Goal: Check status: Check status

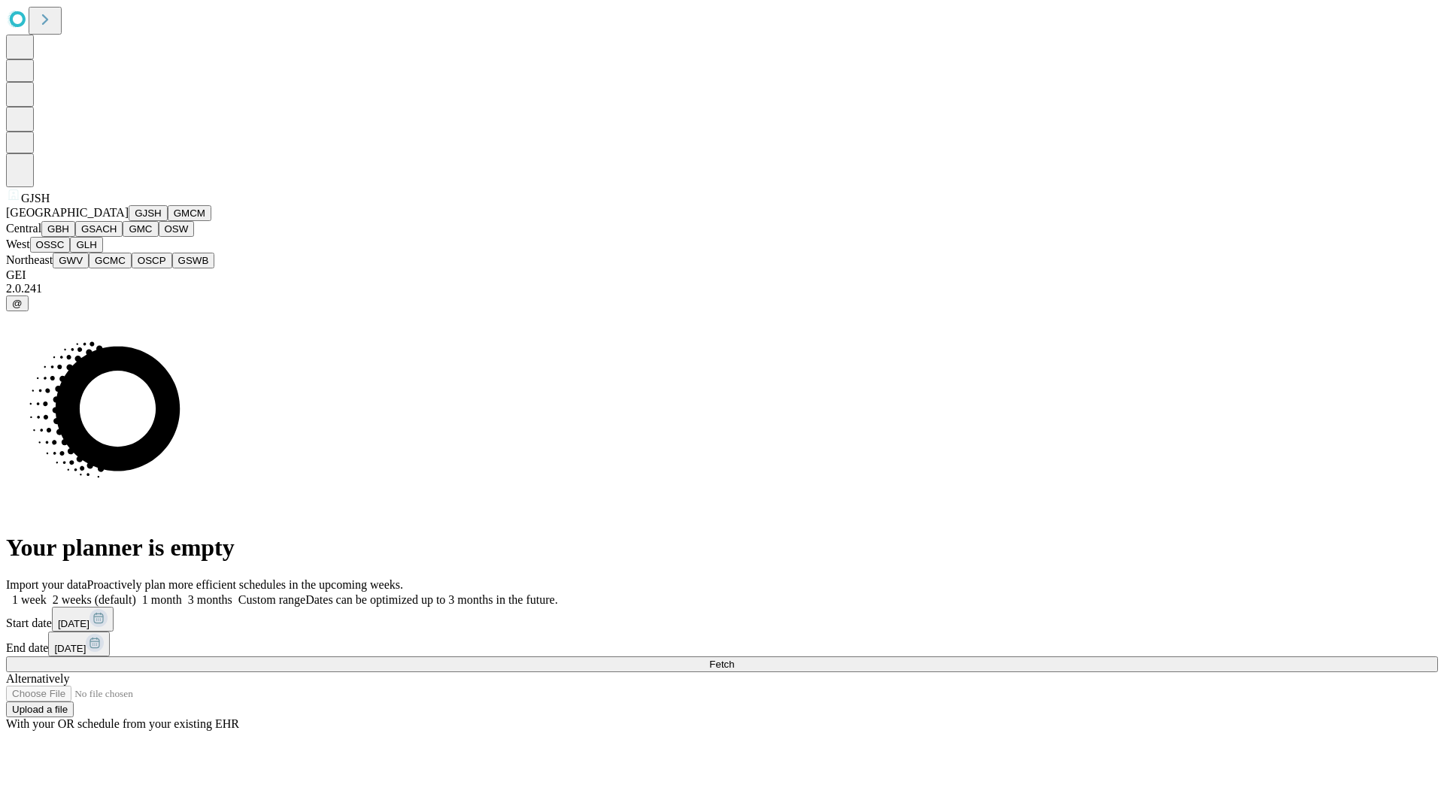
click at [129, 221] on button "GJSH" at bounding box center [148, 213] width 39 height 16
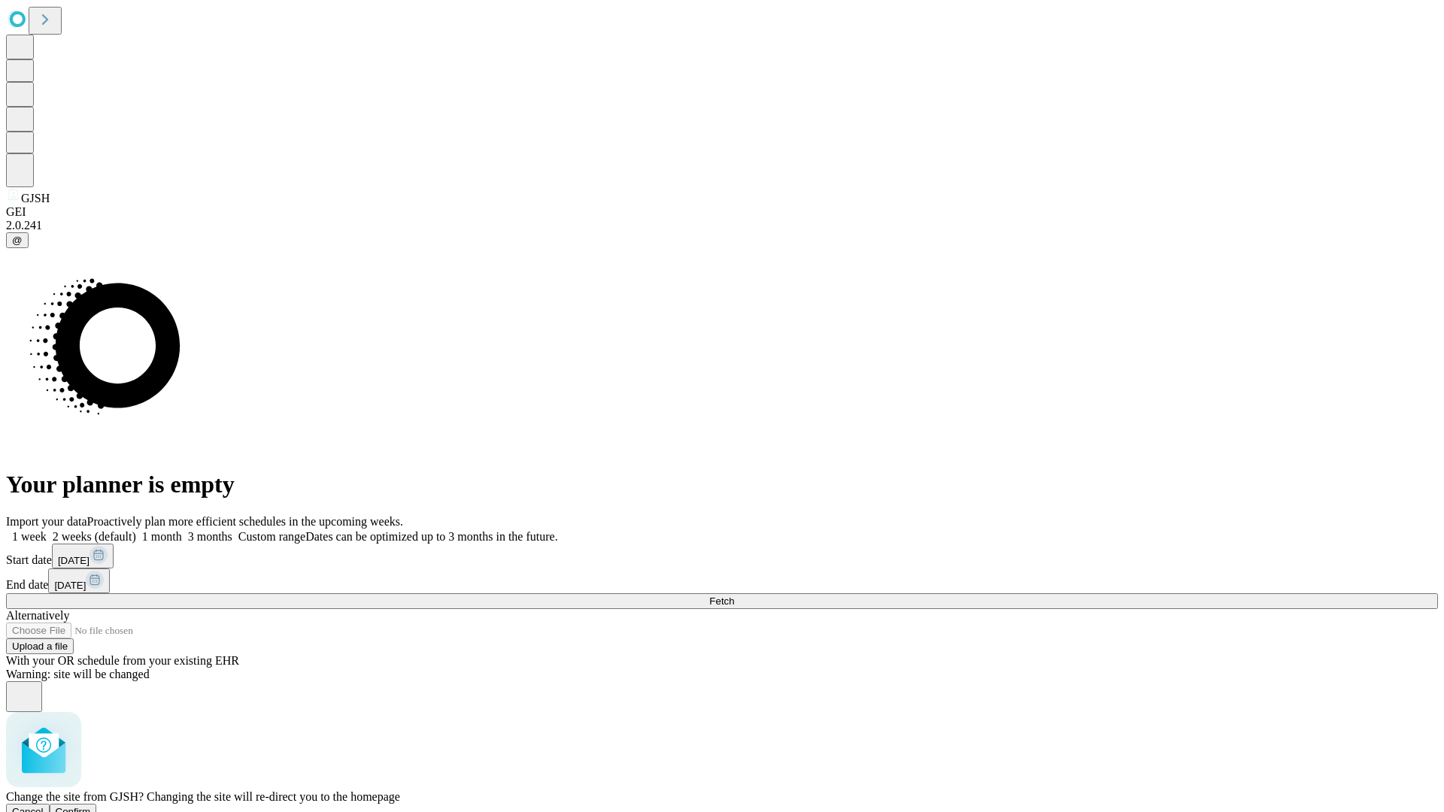
click at [91, 806] on span "Confirm" at bounding box center [73, 811] width 35 height 11
click at [136, 530] on label "2 weeks (default)" at bounding box center [91, 536] width 89 height 13
click at [734, 596] on span "Fetch" at bounding box center [721, 601] width 25 height 11
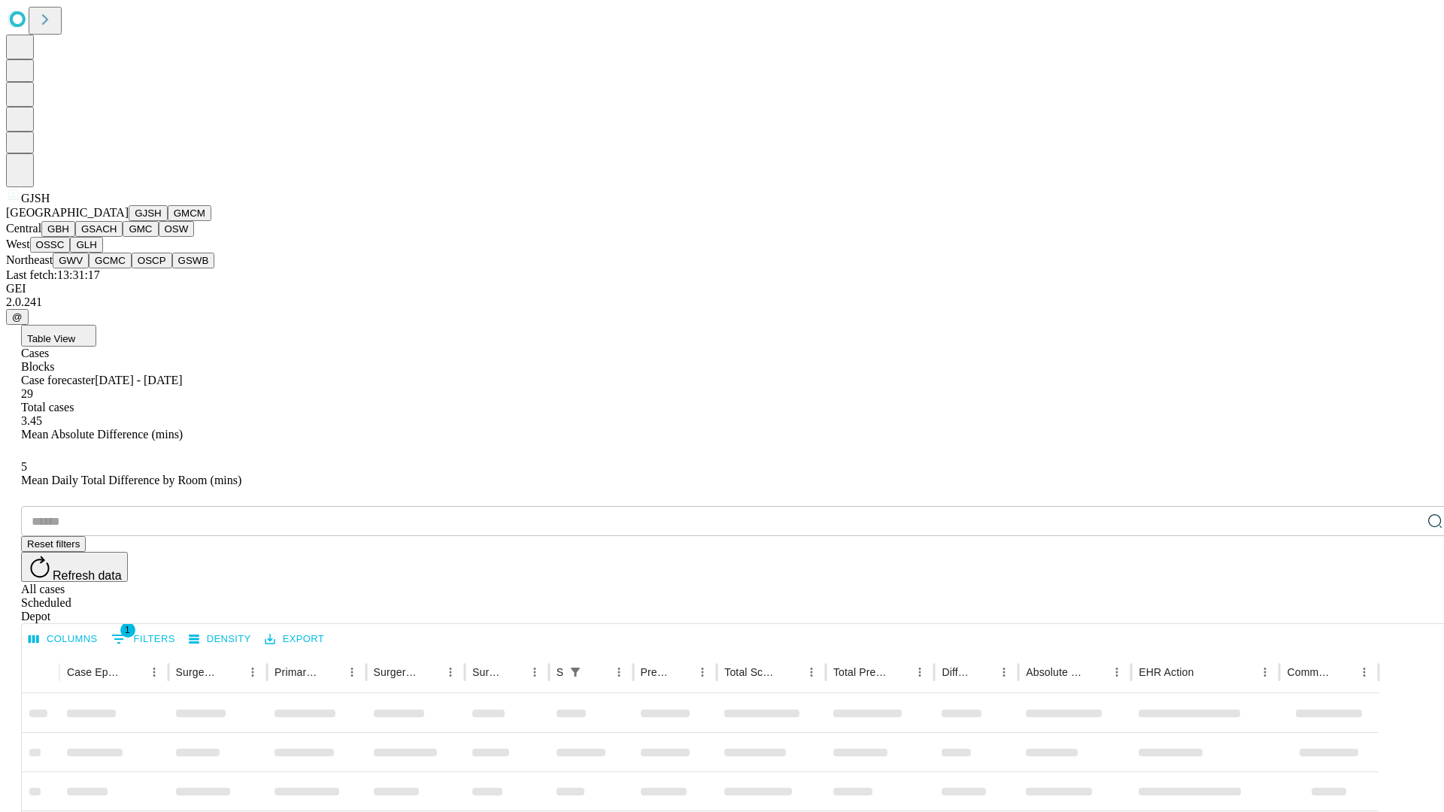
click at [168, 221] on button "GMCM" at bounding box center [190, 213] width 44 height 16
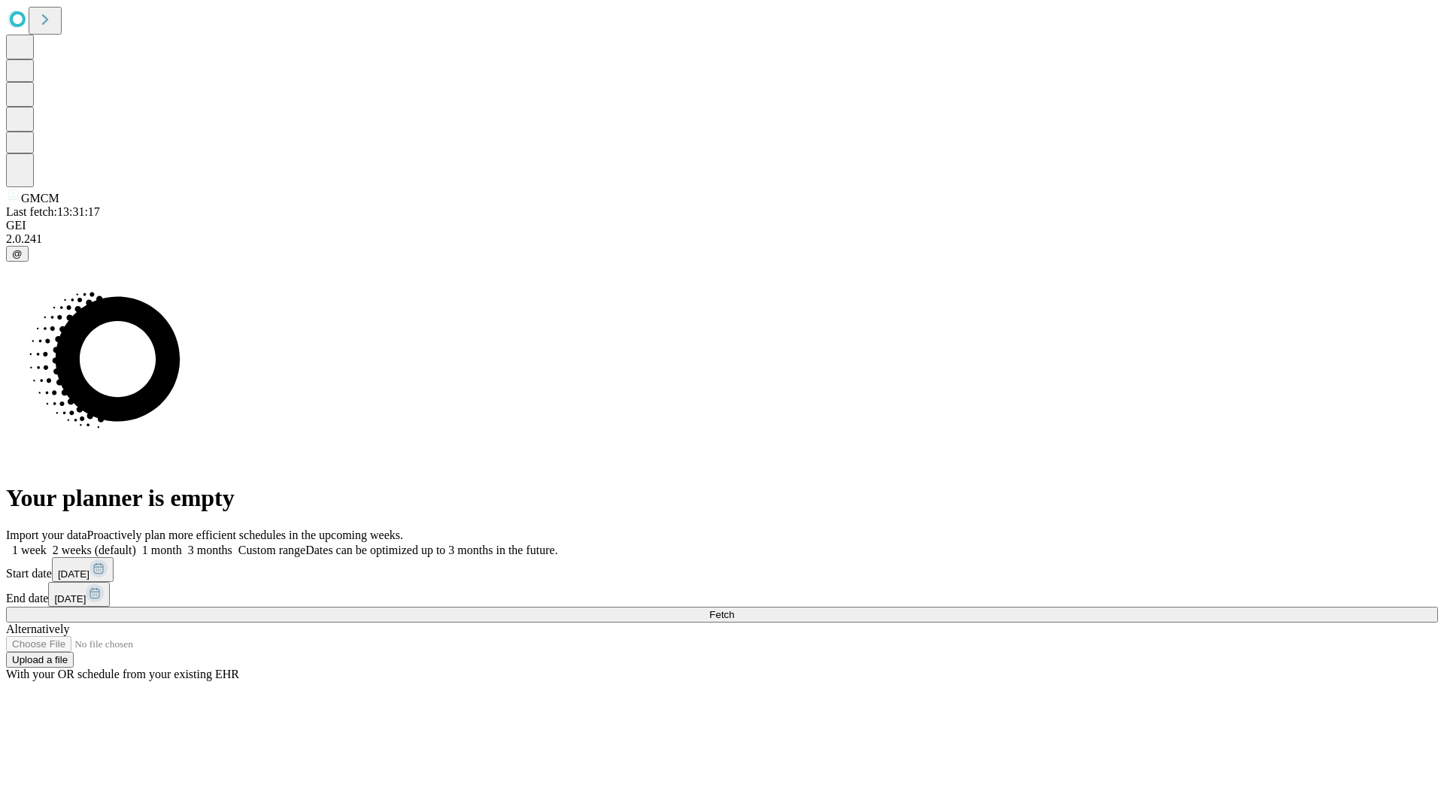
click at [136, 544] on label "2 weeks (default)" at bounding box center [91, 550] width 89 height 13
click at [734, 609] on span "Fetch" at bounding box center [721, 614] width 25 height 11
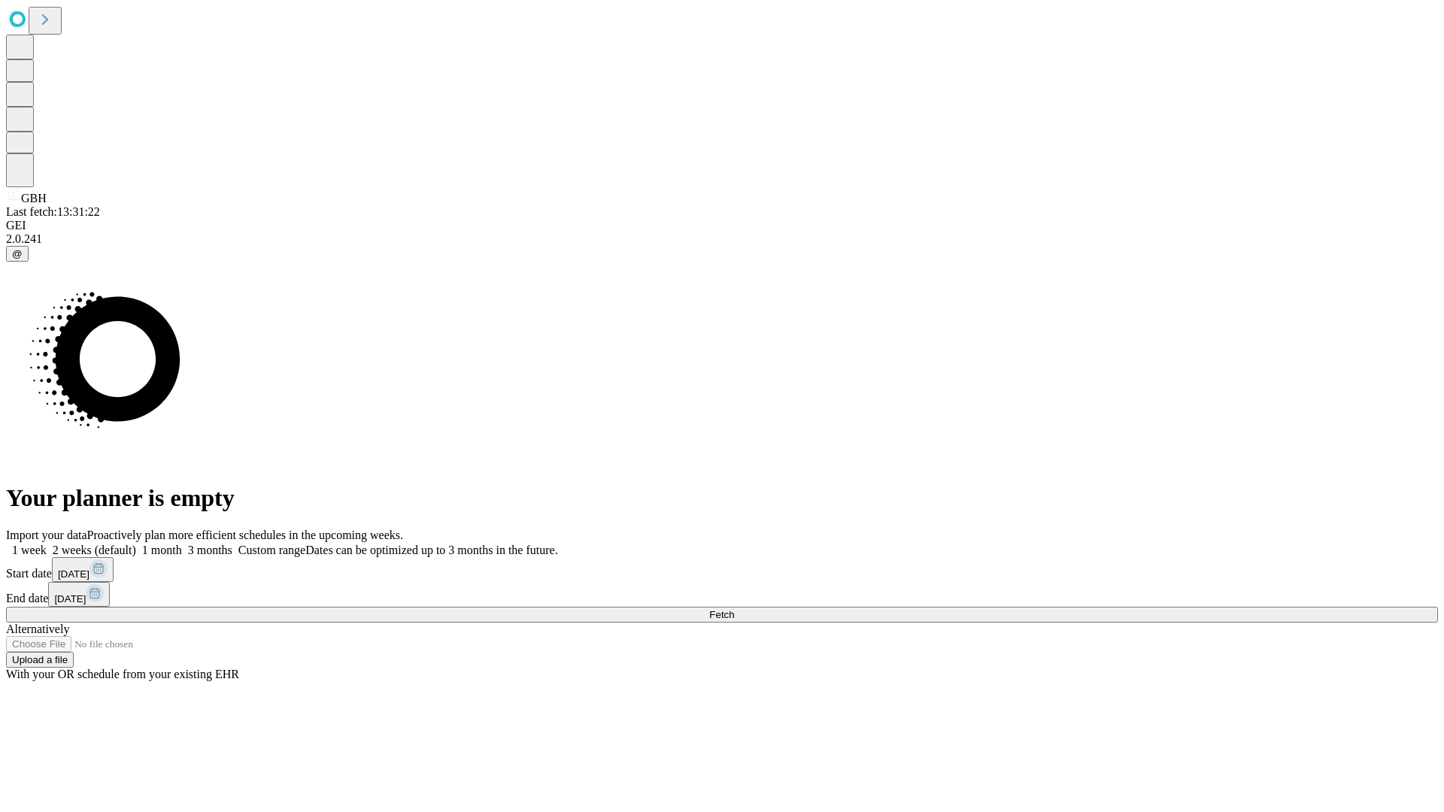
click at [136, 544] on label "2 weeks (default)" at bounding box center [91, 550] width 89 height 13
click at [734, 609] on span "Fetch" at bounding box center [721, 614] width 25 height 11
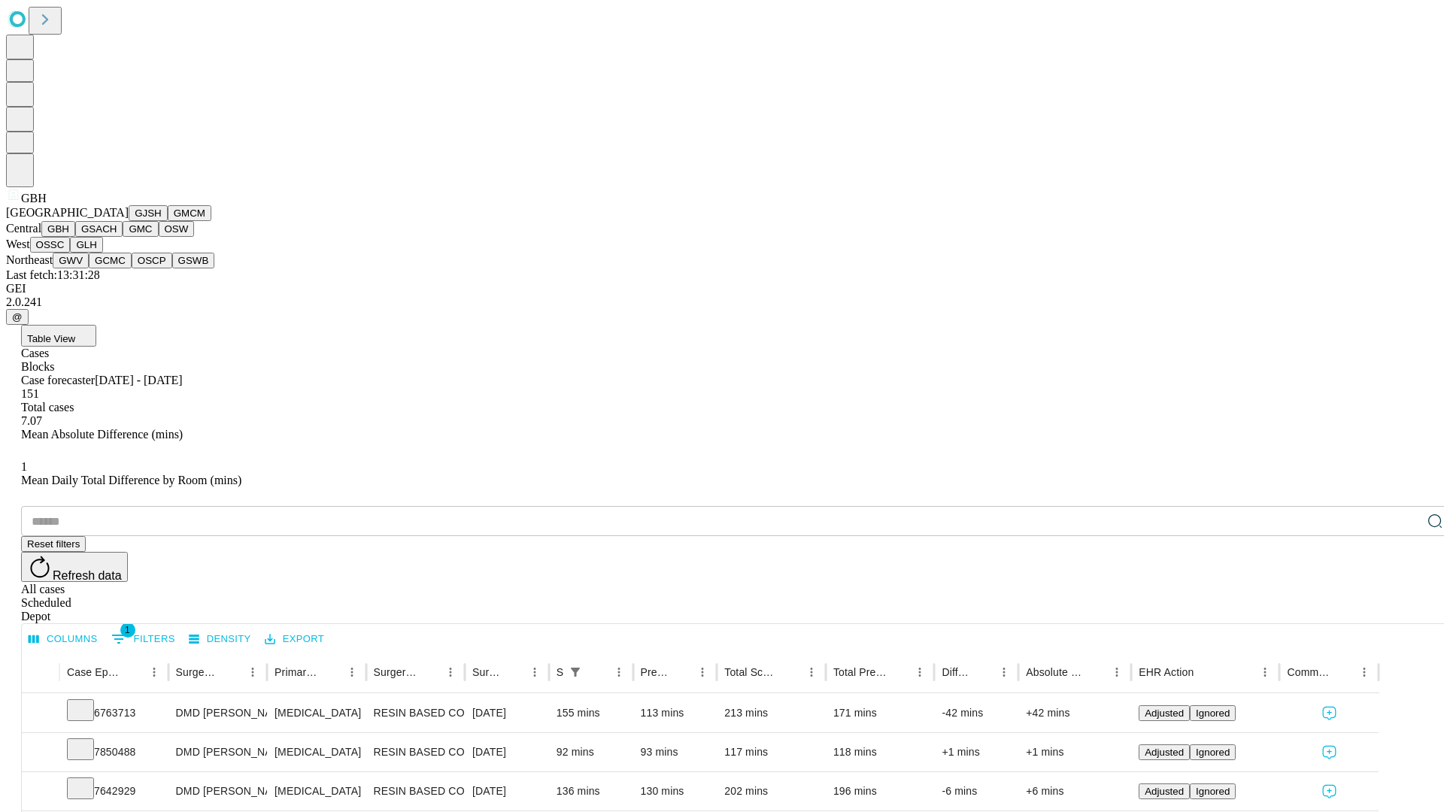
click at [117, 237] on button "GSACH" at bounding box center [98, 229] width 47 height 16
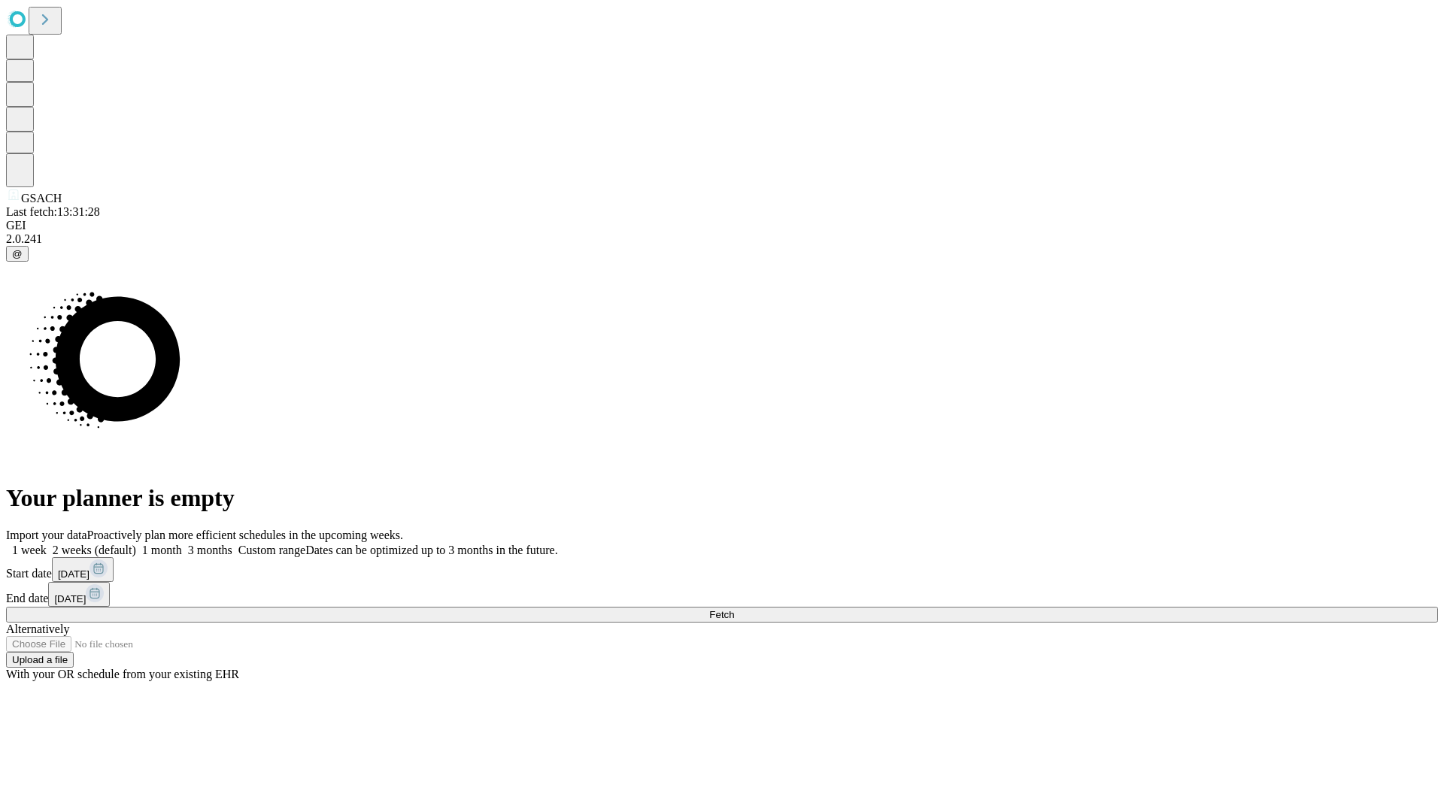
click at [734, 609] on span "Fetch" at bounding box center [721, 614] width 25 height 11
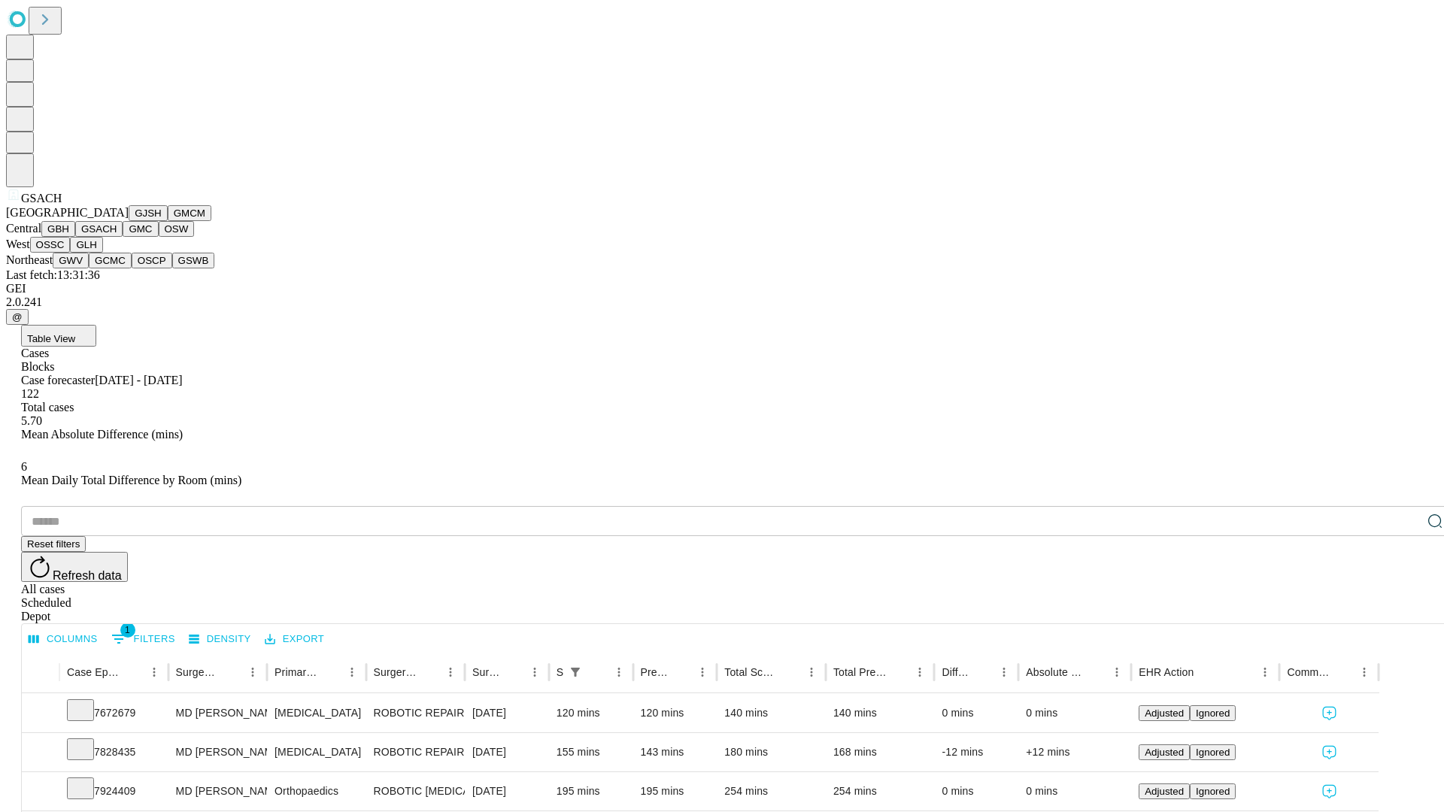
click at [123, 237] on button "GMC" at bounding box center [140, 229] width 35 height 16
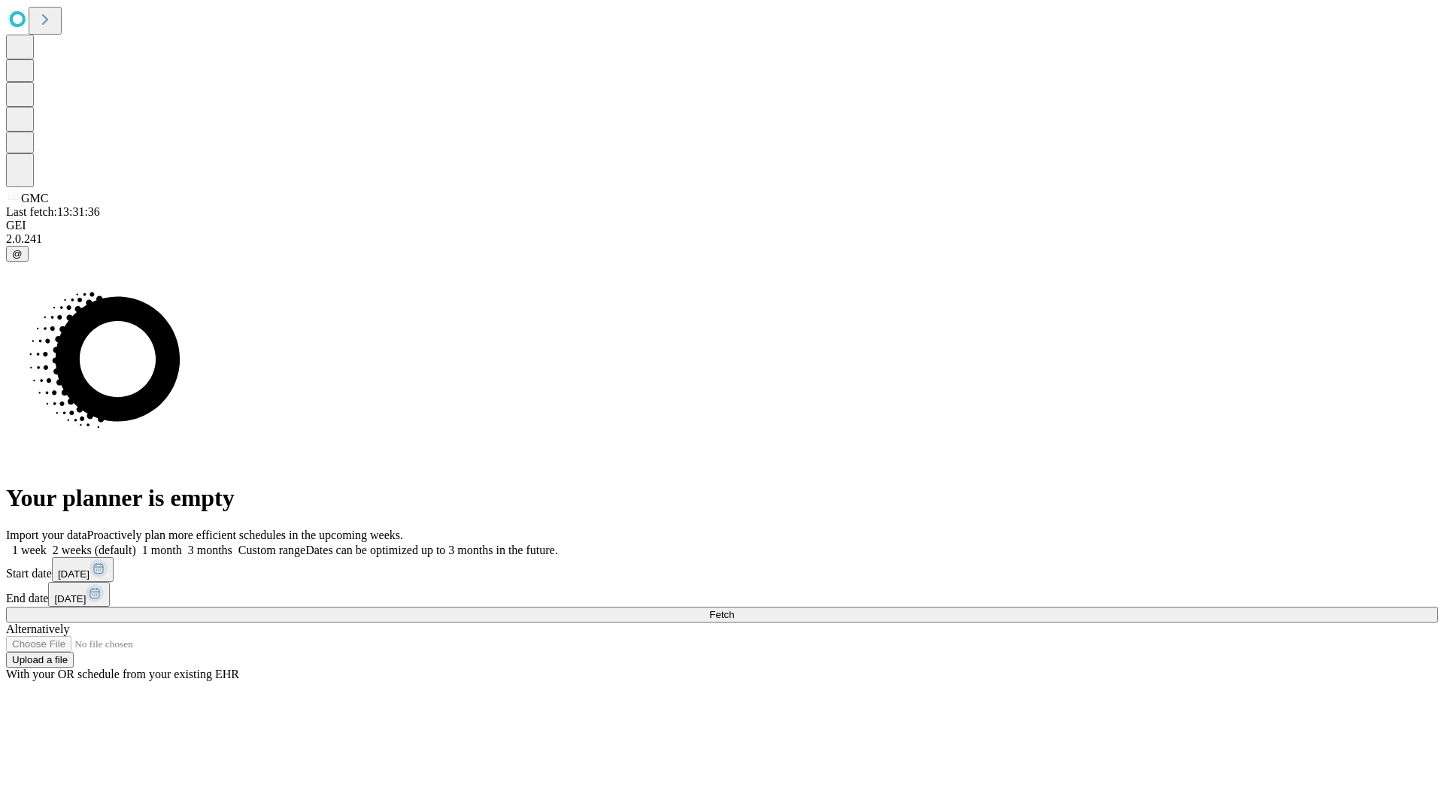
click at [136, 544] on label "2 weeks (default)" at bounding box center [91, 550] width 89 height 13
click at [734, 609] on span "Fetch" at bounding box center [721, 614] width 25 height 11
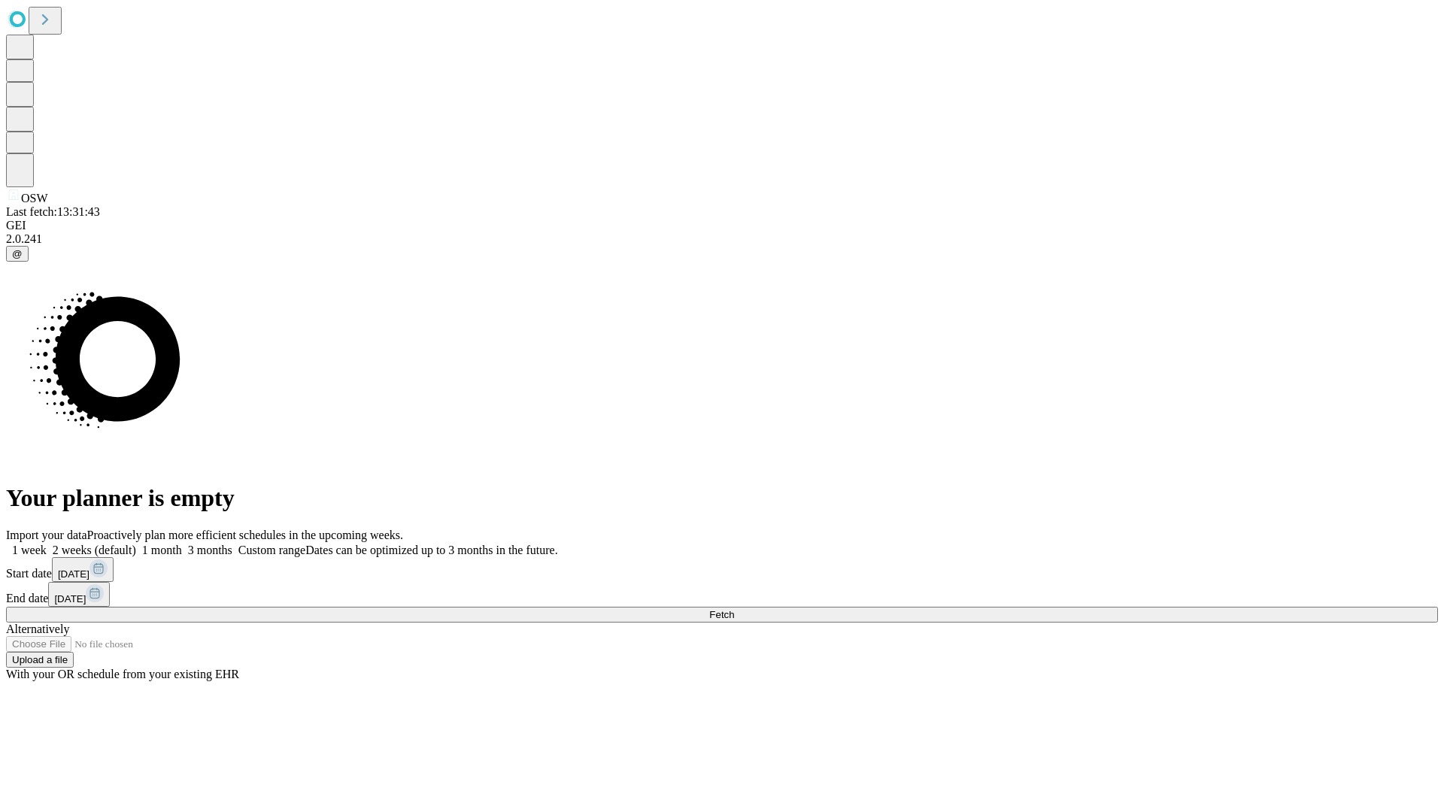
click at [136, 544] on label "2 weeks (default)" at bounding box center [91, 550] width 89 height 13
click at [734, 609] on span "Fetch" at bounding box center [721, 614] width 25 height 11
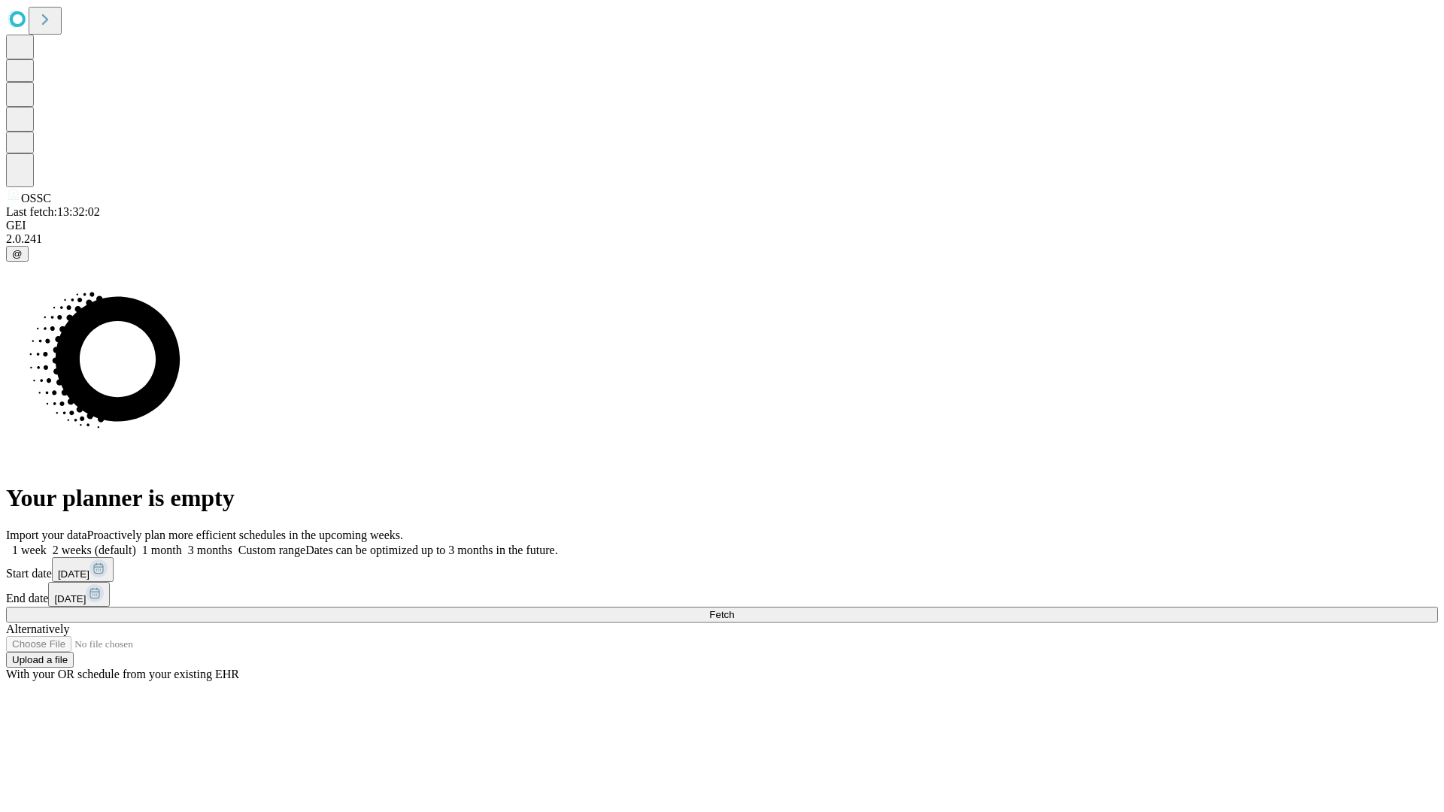
click at [136, 544] on label "2 weeks (default)" at bounding box center [91, 550] width 89 height 13
click at [734, 609] on span "Fetch" at bounding box center [721, 614] width 25 height 11
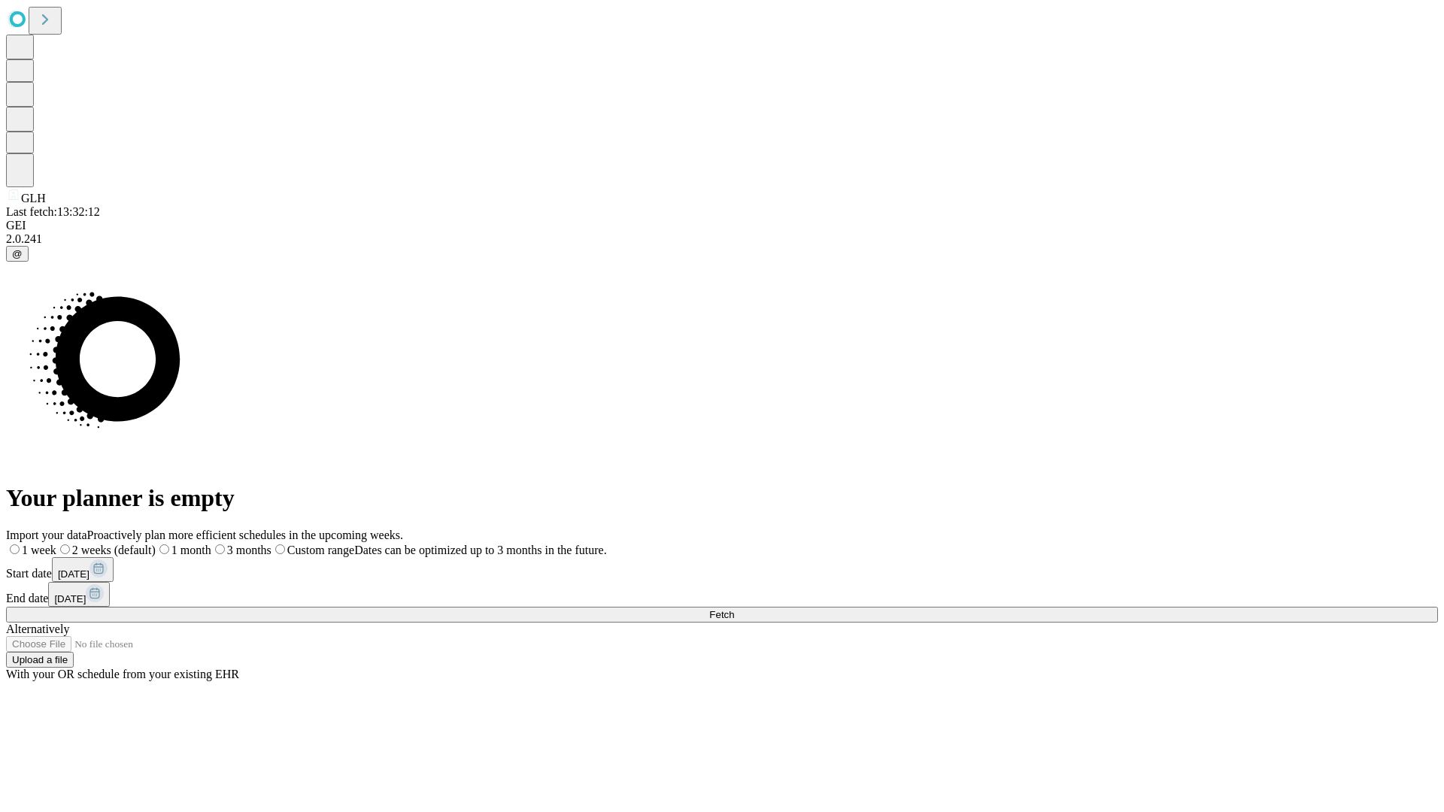
click at [734, 609] on span "Fetch" at bounding box center [721, 614] width 25 height 11
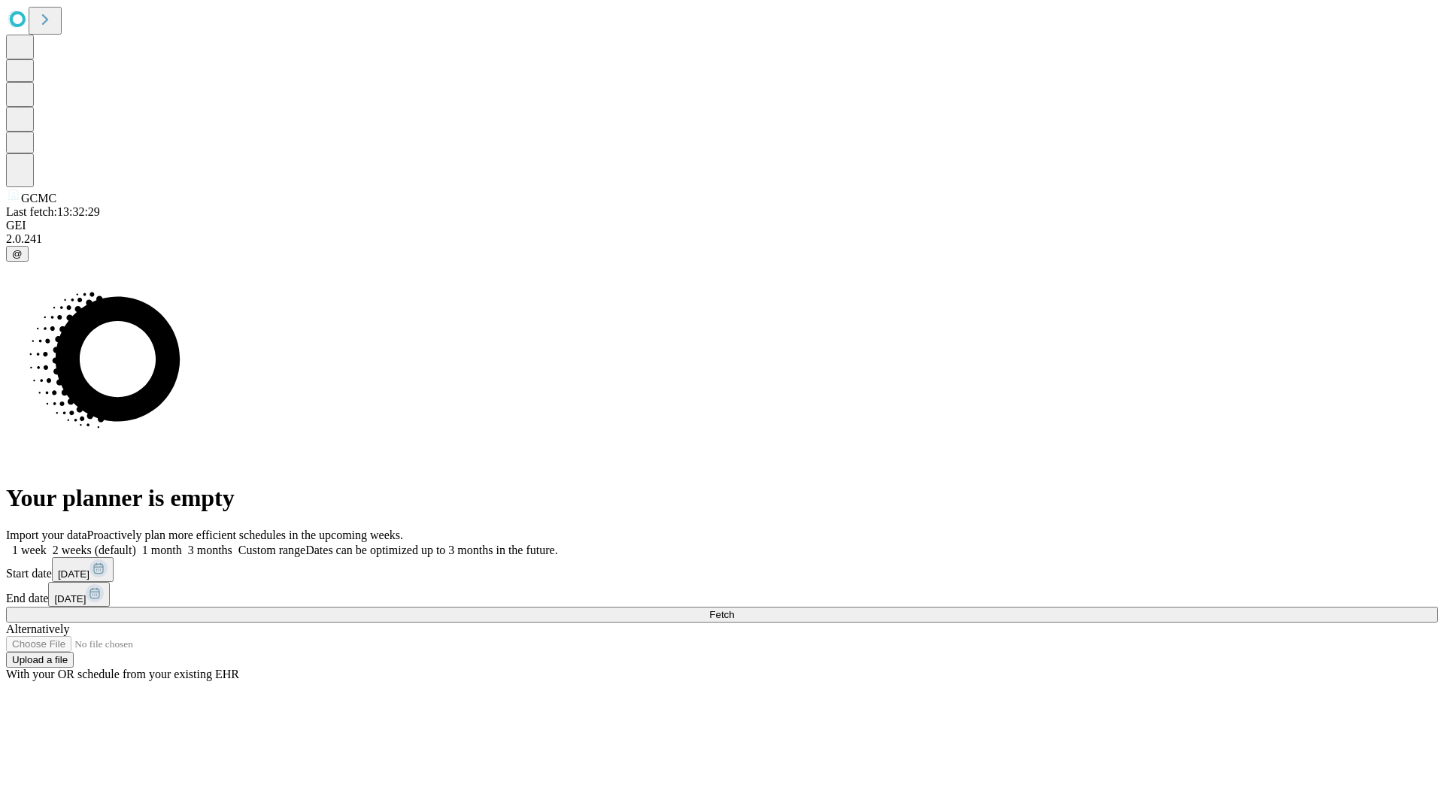
click at [136, 544] on label "2 weeks (default)" at bounding box center [91, 550] width 89 height 13
click at [734, 609] on span "Fetch" at bounding box center [721, 614] width 25 height 11
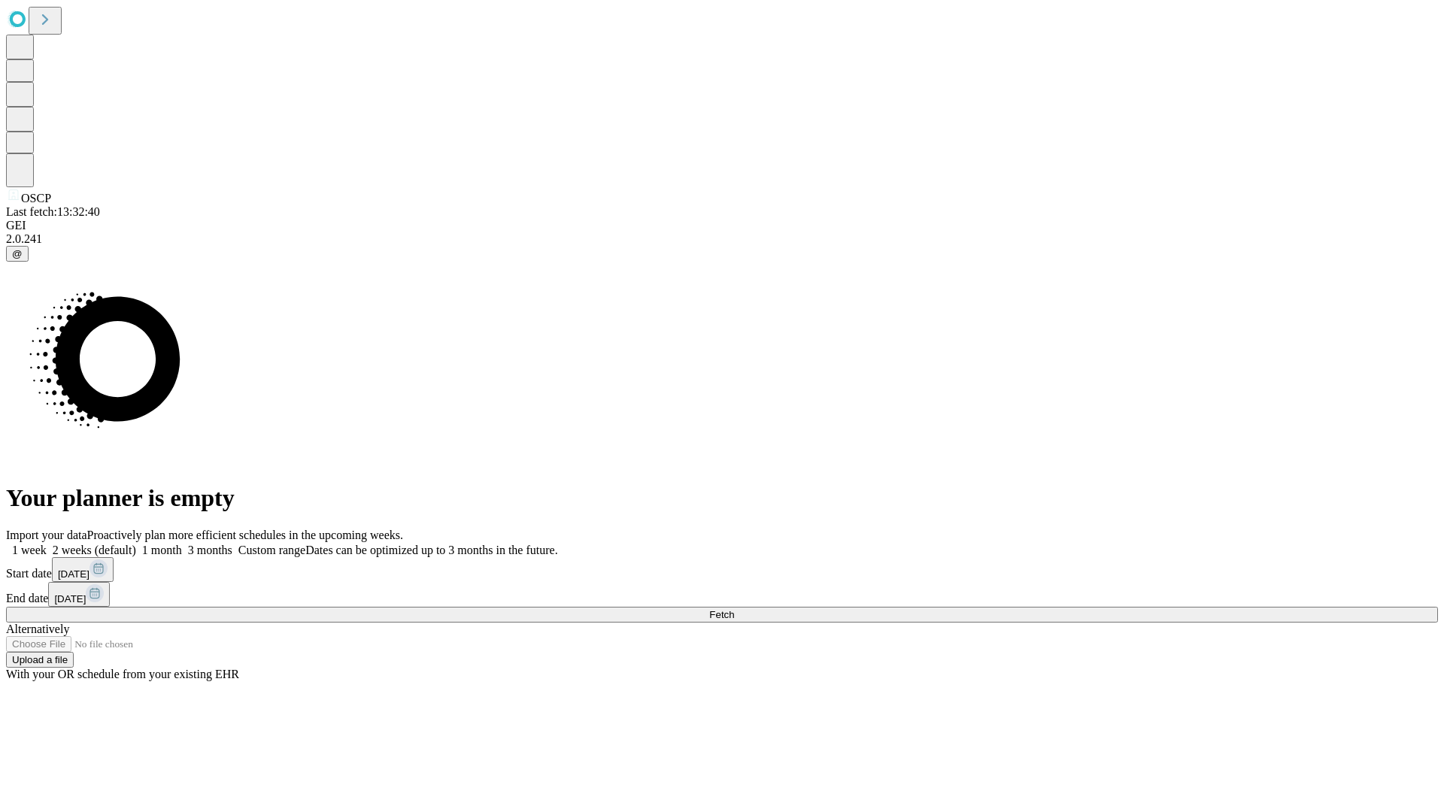
click at [136, 544] on label "2 weeks (default)" at bounding box center [91, 550] width 89 height 13
click at [734, 609] on span "Fetch" at bounding box center [721, 614] width 25 height 11
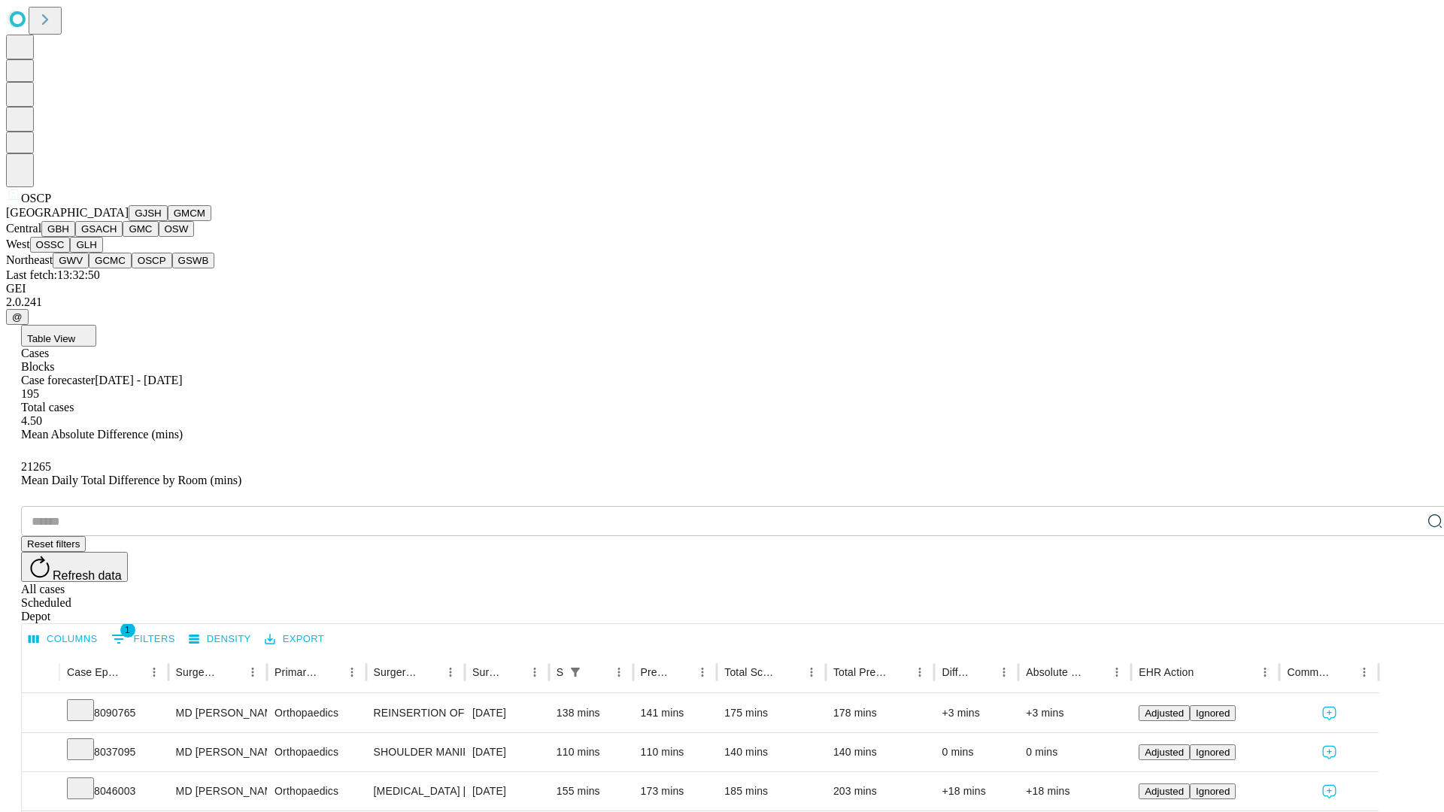
click at [172, 268] on button "GSWB" at bounding box center [193, 261] width 43 height 16
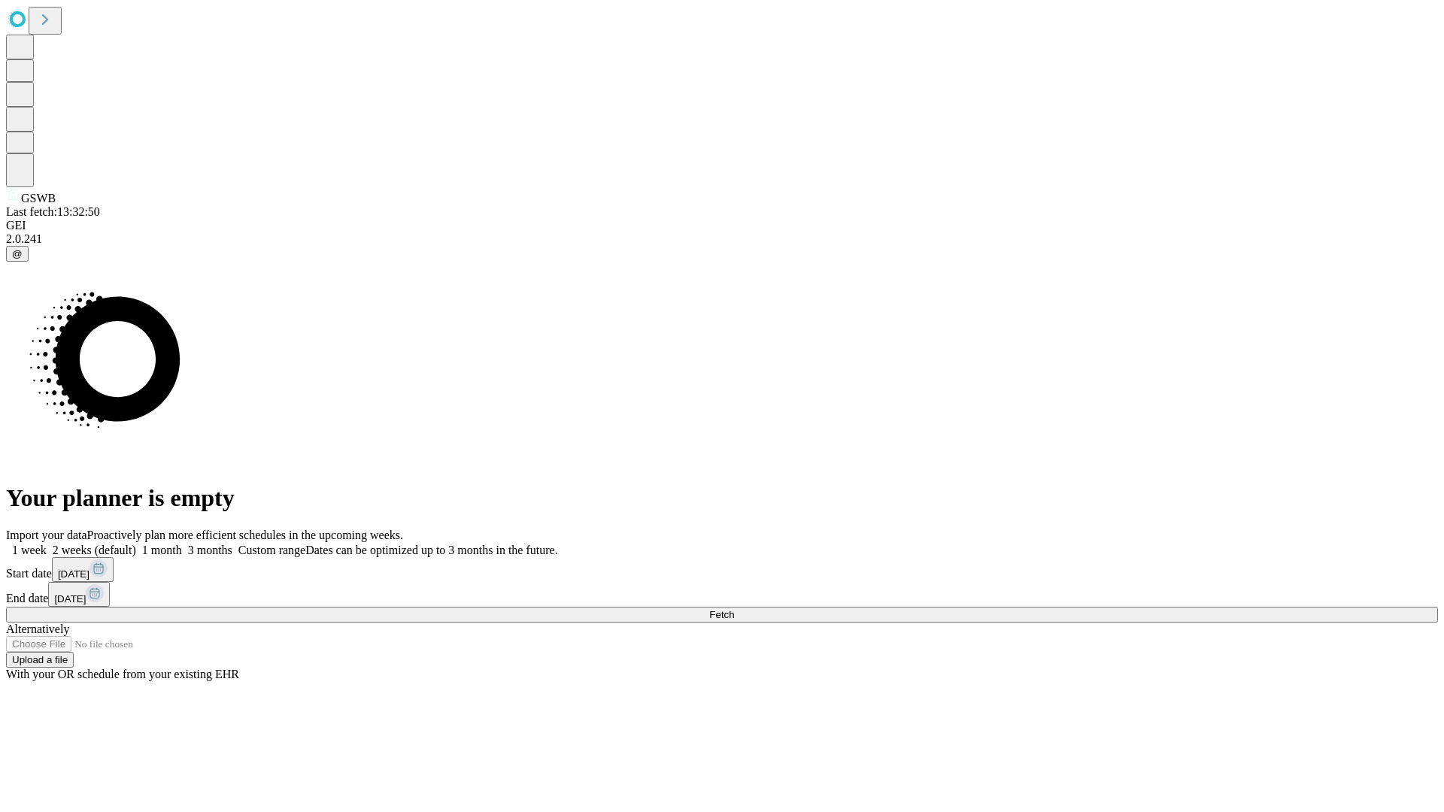
click at [734, 609] on span "Fetch" at bounding box center [721, 614] width 25 height 11
